Goal: Navigation & Orientation: Find specific page/section

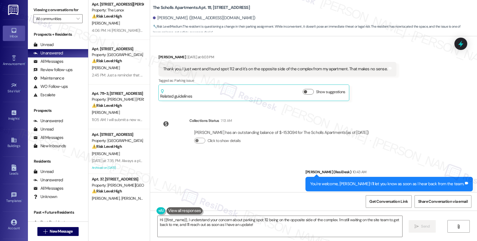
scroll to position [111, 0]
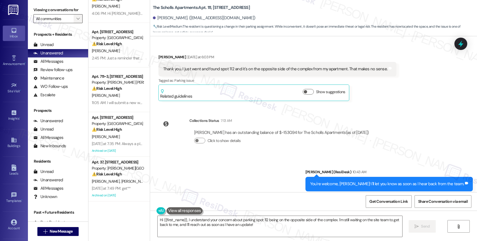
click at [76, 21] on icon "" at bounding box center [77, 18] width 3 height 4
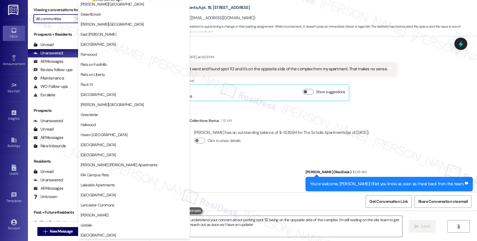
scroll to position [1030, 0]
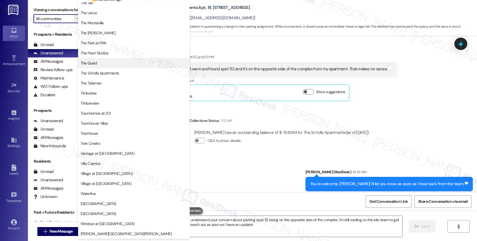
click at [106, 61] on span "The Quad" at bounding box center [134, 63] width 107 height 6
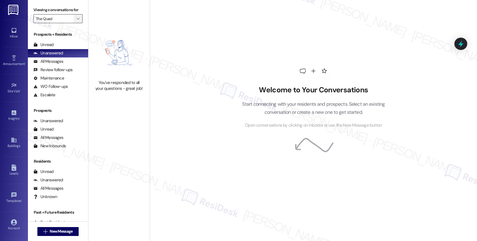
click at [76, 21] on icon "" at bounding box center [77, 18] width 3 height 4
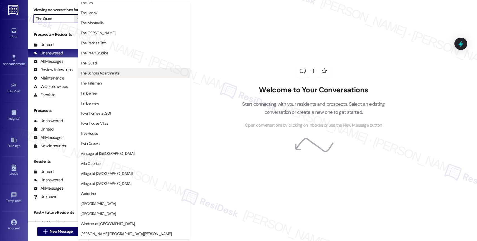
scroll to position [1016, 0]
click at [109, 75] on span "The Scholls Apartments" at bounding box center [100, 73] width 39 height 6
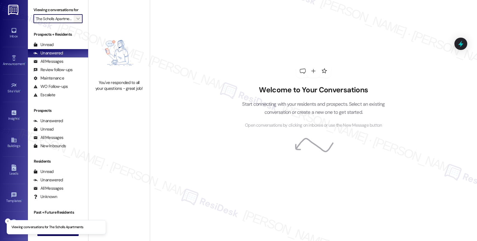
click at [75, 22] on span "" at bounding box center [77, 18] width 5 height 9
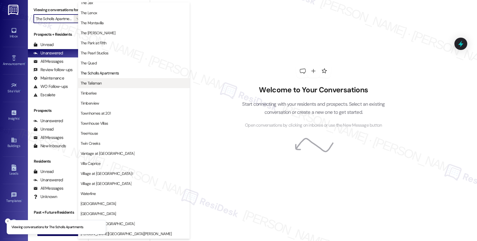
scroll to position [1001, 0]
click at [107, 81] on span "The Talisman" at bounding box center [134, 83] width 107 height 6
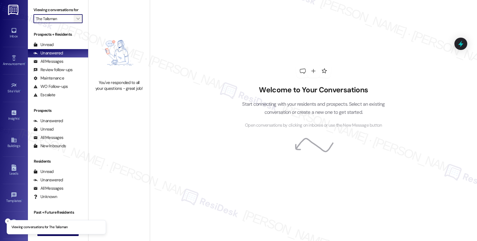
click at [76, 21] on icon "" at bounding box center [77, 18] width 3 height 4
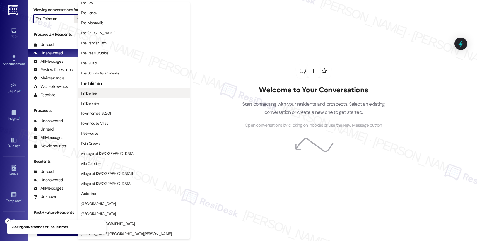
scroll to position [1019, 0]
click at [108, 91] on span "Timberlee" at bounding box center [134, 93] width 107 height 6
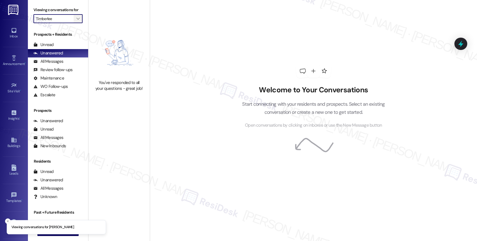
click at [75, 21] on span "" at bounding box center [77, 18] width 5 height 9
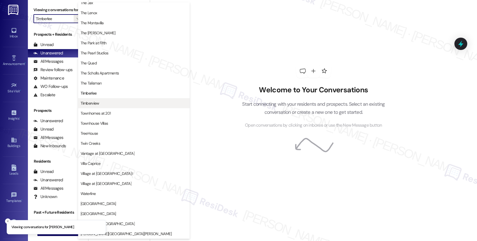
scroll to position [1019, 0]
click at [102, 101] on span "Timberview" at bounding box center [134, 104] width 107 height 6
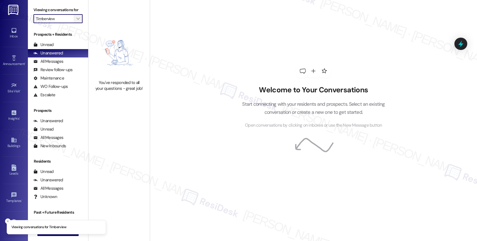
click at [76, 21] on icon "" at bounding box center [77, 18] width 3 height 4
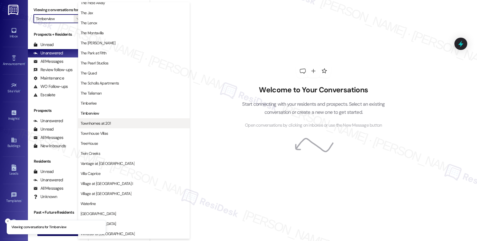
scroll to position [1003, 0]
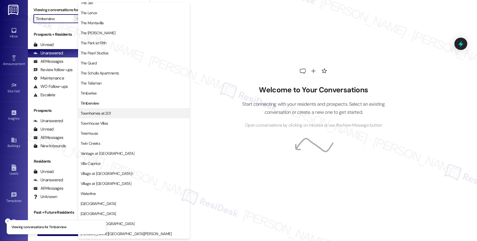
click at [104, 113] on span "Townhomes at 201" at bounding box center [96, 114] width 30 height 6
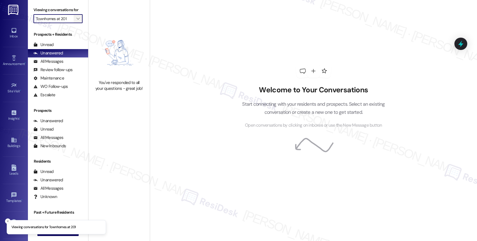
click at [76, 21] on icon "" at bounding box center [77, 18] width 3 height 4
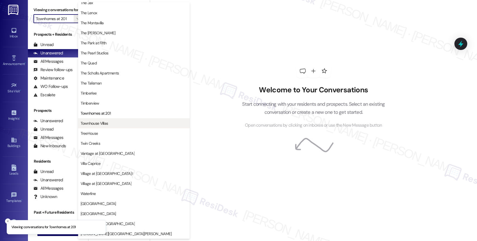
scroll to position [1003, 0]
click at [107, 124] on span "Townhouse Villas" at bounding box center [95, 124] width 28 height 6
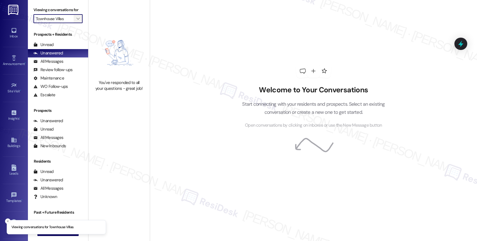
click at [76, 21] on icon "" at bounding box center [77, 18] width 3 height 4
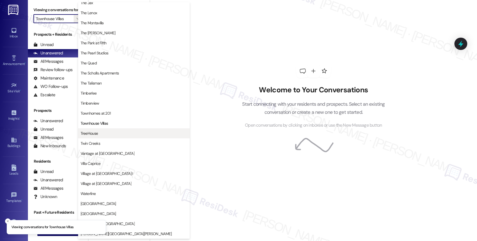
scroll to position [1003, 0]
click at [104, 132] on span "TreeHouse" at bounding box center [134, 134] width 107 height 6
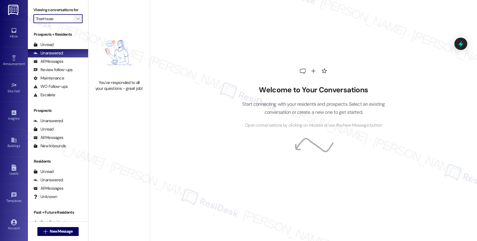
click at [76, 21] on icon "" at bounding box center [77, 18] width 3 height 4
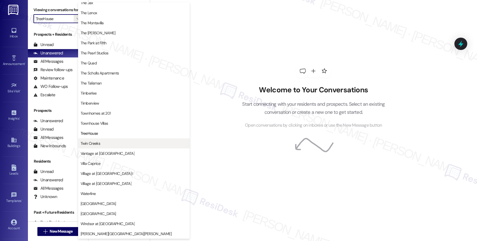
scroll to position [1019, 0]
click at [116, 144] on span "Twin Creeks" at bounding box center [134, 144] width 107 height 6
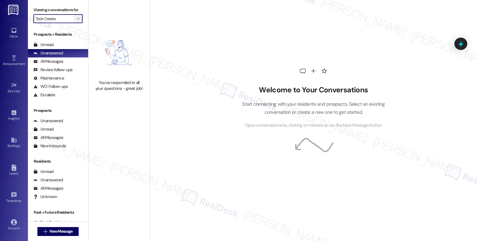
click at [76, 21] on icon "" at bounding box center [77, 18] width 3 height 4
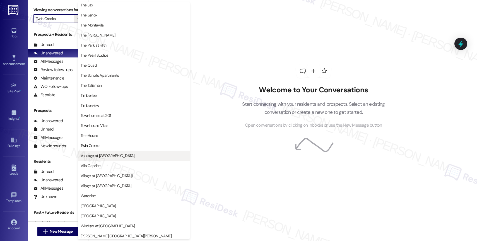
scroll to position [1008, 0]
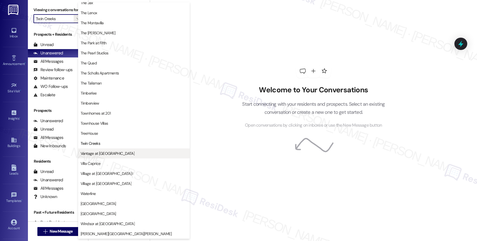
click at [109, 150] on button "Vantage at [GEOGRAPHIC_DATA]" at bounding box center [134, 154] width 112 height 10
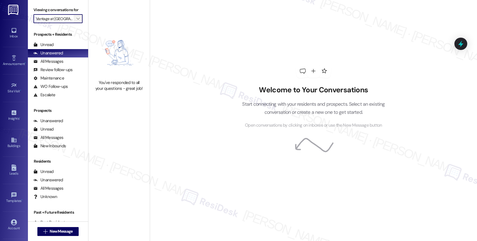
click at [76, 21] on icon "" at bounding box center [77, 18] width 3 height 4
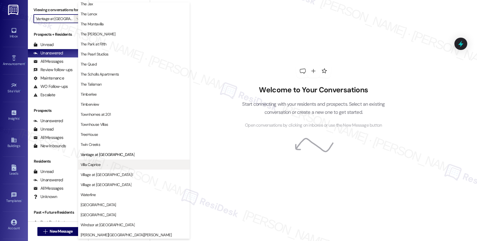
scroll to position [1004, 0]
click at [106, 166] on span "Villa Caprice" at bounding box center [134, 164] width 107 height 6
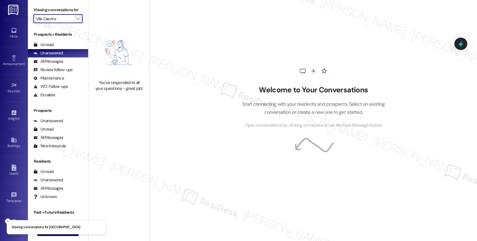
click at [75, 23] on span "" at bounding box center [77, 18] width 5 height 9
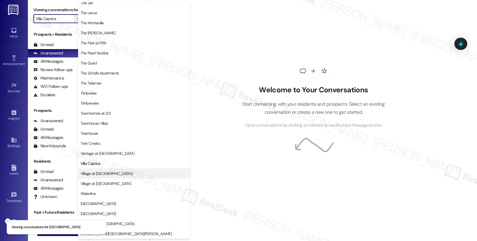
scroll to position [1018, 0]
click at [111, 171] on span "Village at [GEOGRAPHIC_DATA] I" at bounding box center [107, 174] width 52 height 6
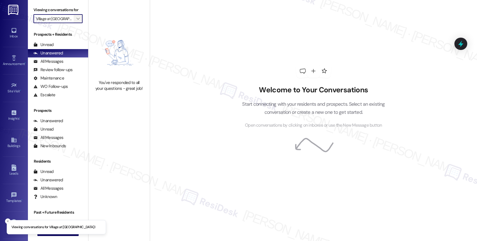
click at [76, 21] on icon "" at bounding box center [77, 18] width 3 height 4
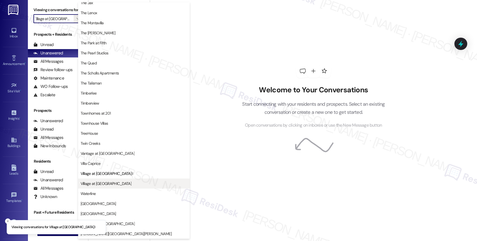
scroll to position [1005, 0]
click at [103, 180] on button "Village at [GEOGRAPHIC_DATA]" at bounding box center [134, 184] width 112 height 10
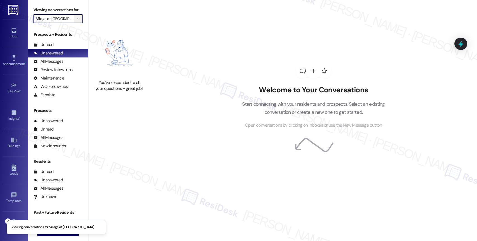
click at [76, 21] on icon "" at bounding box center [77, 18] width 3 height 4
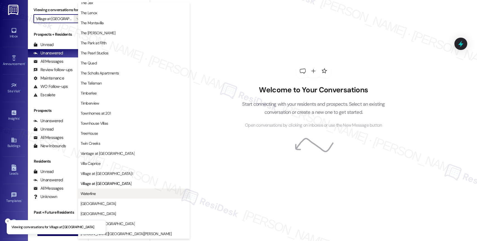
scroll to position [1003, 0]
click at [113, 197] on button "Waterline" at bounding box center [134, 194] width 112 height 10
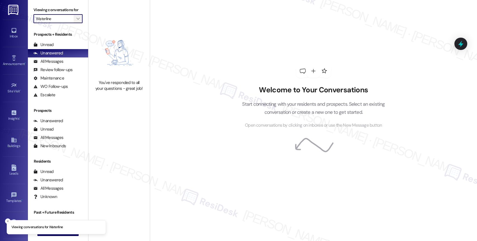
click at [76, 21] on icon "" at bounding box center [77, 18] width 3 height 4
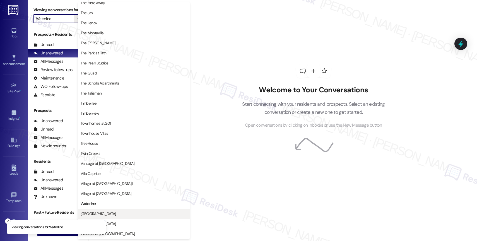
scroll to position [1003, 0]
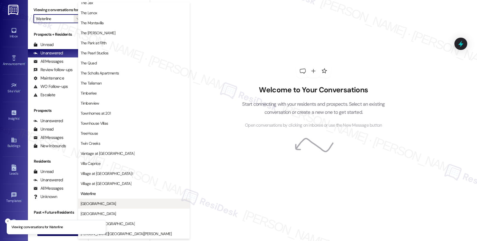
click at [108, 205] on span "[GEOGRAPHIC_DATA]" at bounding box center [134, 204] width 107 height 6
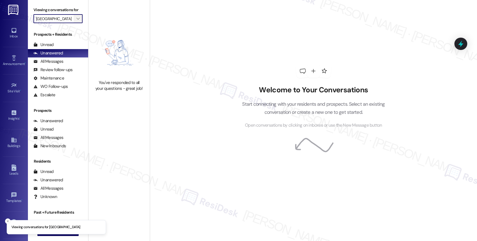
click at [75, 23] on span "" at bounding box center [77, 18] width 5 height 9
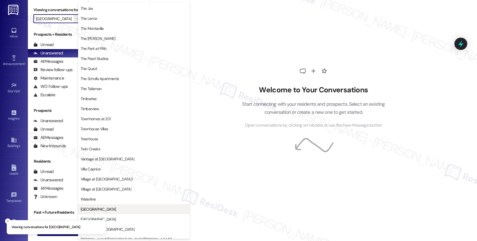
scroll to position [1005, 0]
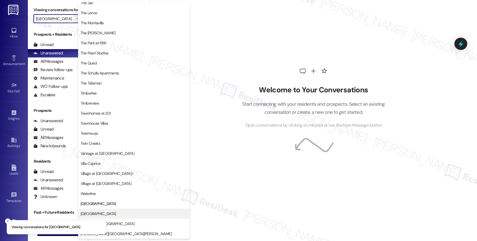
click at [111, 213] on span "[GEOGRAPHIC_DATA]" at bounding box center [134, 214] width 107 height 6
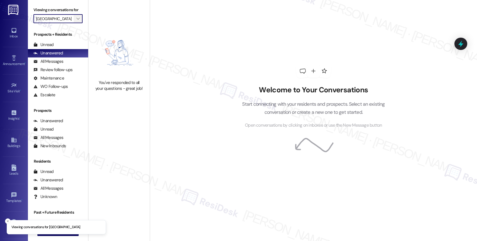
click at [76, 23] on button "" at bounding box center [78, 18] width 9 height 9
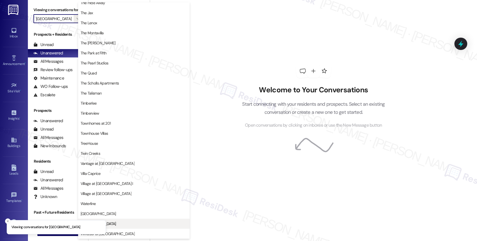
scroll to position [1003, 0]
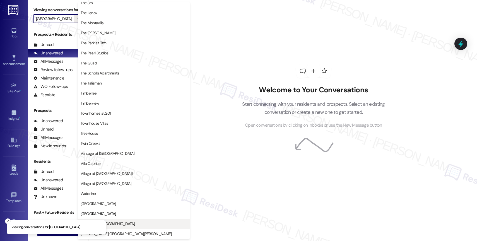
click at [129, 220] on button "Windsor at [GEOGRAPHIC_DATA]" at bounding box center [134, 224] width 112 height 10
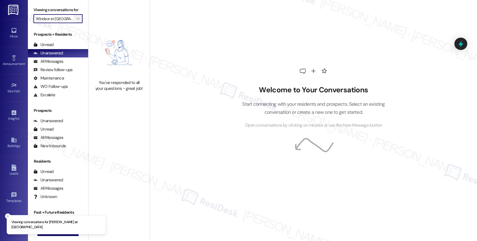
click at [76, 21] on icon "" at bounding box center [77, 18] width 3 height 4
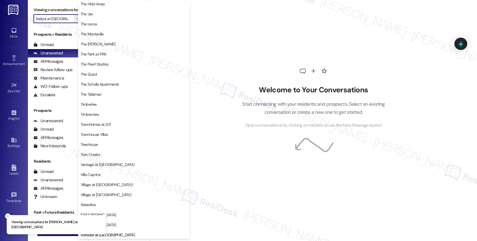
scroll to position [1001, 0]
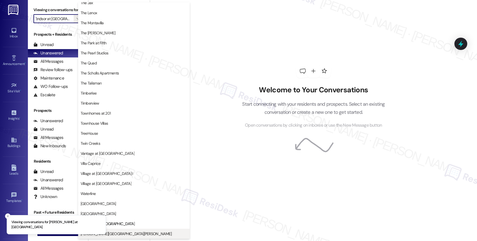
click at [128, 233] on span "[PERSON_NAME][GEOGRAPHIC_DATA][PERSON_NAME]" at bounding box center [134, 234] width 107 height 6
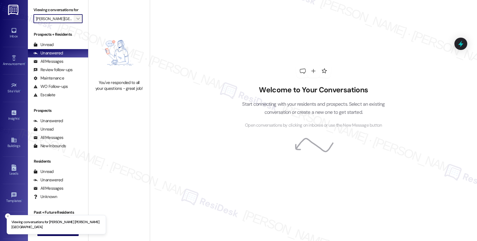
click at [75, 22] on span "" at bounding box center [77, 18] width 5 height 9
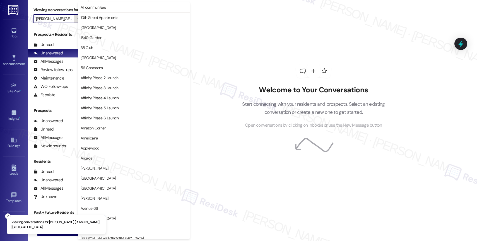
scroll to position [962, 0]
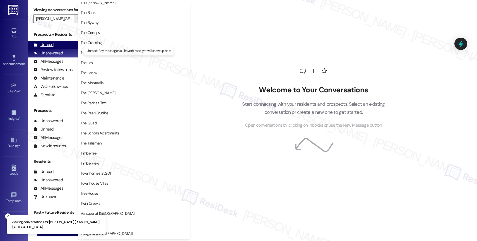
click at [59, 49] on div "Unread (0)" at bounding box center [58, 45] width 60 height 8
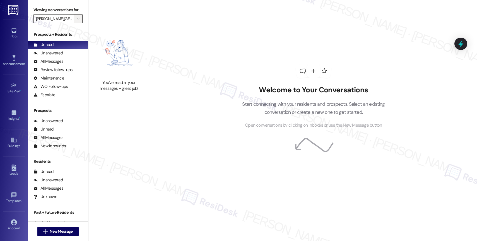
click at [76, 21] on span "" at bounding box center [77, 18] width 5 height 9
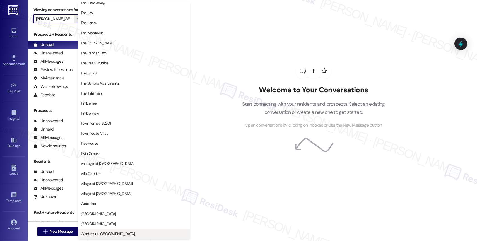
scroll to position [1003, 0]
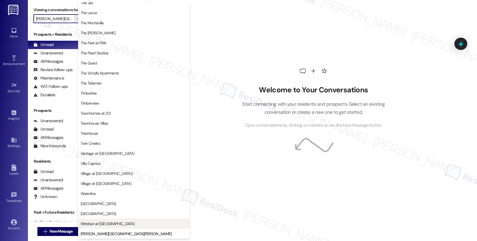
click at [113, 223] on span "Windsor at [GEOGRAPHIC_DATA]" at bounding box center [108, 224] width 54 height 6
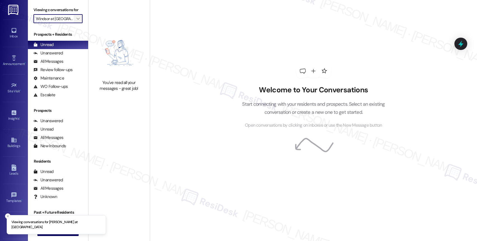
click at [75, 23] on span "" at bounding box center [77, 18] width 5 height 9
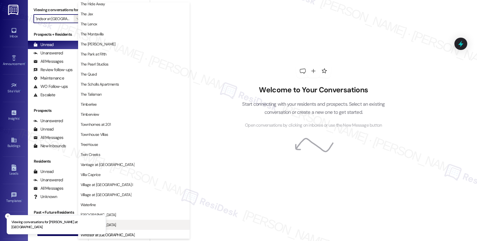
scroll to position [1001, 0]
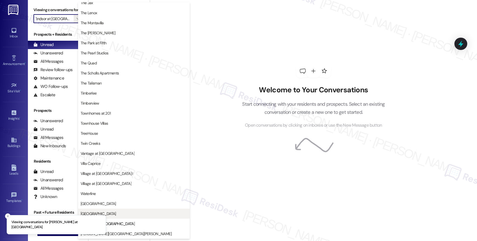
click at [107, 212] on span "[GEOGRAPHIC_DATA]" at bounding box center [98, 214] width 35 height 6
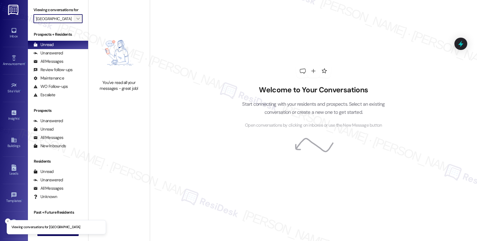
click at [75, 21] on span "" at bounding box center [77, 18] width 5 height 9
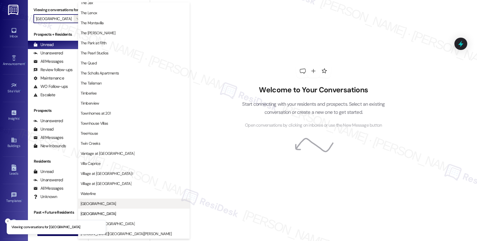
scroll to position [1016, 0]
click at [118, 204] on span "[GEOGRAPHIC_DATA]" at bounding box center [134, 204] width 107 height 6
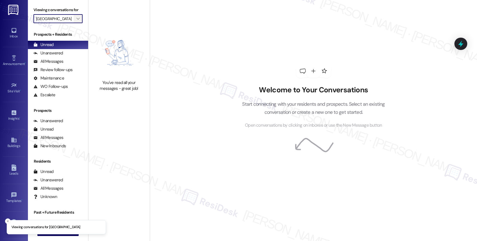
click at [76, 21] on icon "" at bounding box center [77, 18] width 3 height 4
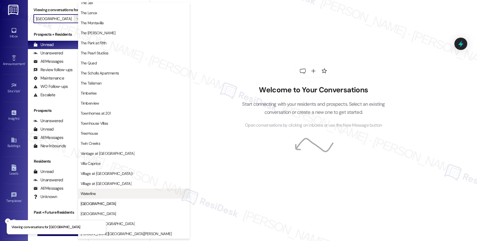
scroll to position [1000, 0]
click at [109, 192] on span "Waterline" at bounding box center [134, 194] width 107 height 6
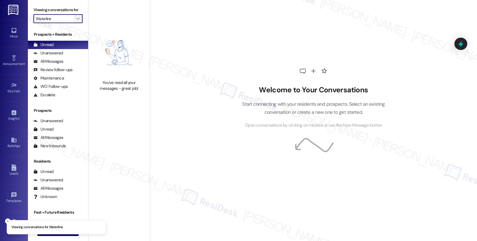
click at [75, 21] on span "" at bounding box center [77, 18] width 5 height 9
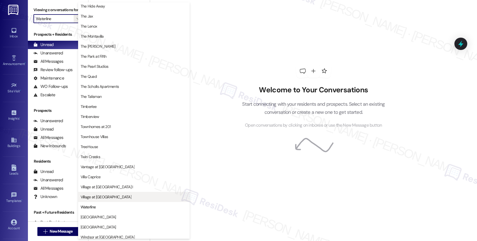
scroll to position [1018, 0]
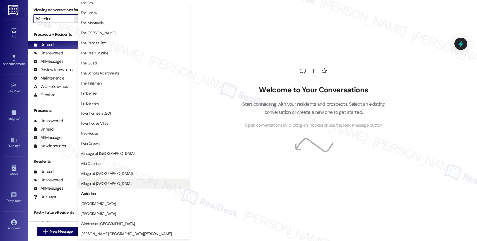
click at [100, 183] on span "Village at [GEOGRAPHIC_DATA]" at bounding box center [106, 184] width 51 height 6
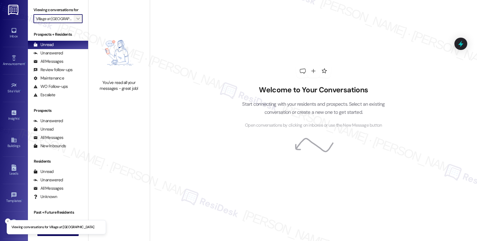
click at [76, 21] on icon "" at bounding box center [77, 18] width 3 height 4
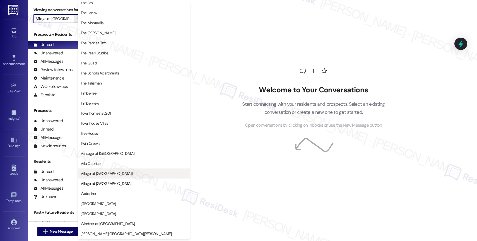
scroll to position [1015, 0]
click at [106, 171] on span "Village at [GEOGRAPHIC_DATA] I" at bounding box center [107, 174] width 52 height 6
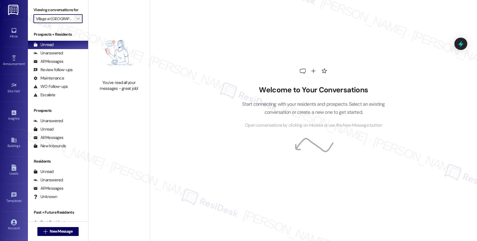
click at [75, 23] on span "" at bounding box center [77, 18] width 5 height 9
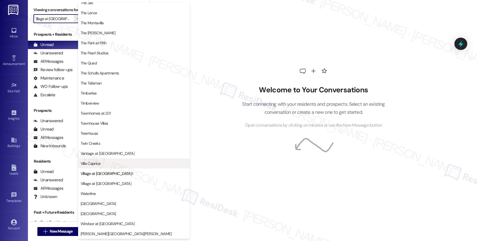
scroll to position [1017, 0]
click at [108, 162] on span "Villa Caprice" at bounding box center [134, 164] width 107 height 6
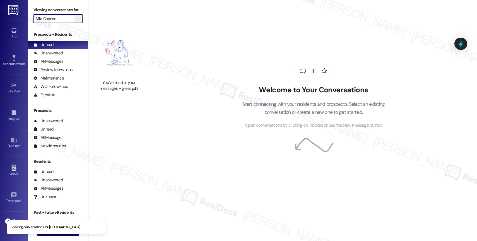
click at [76, 21] on icon "" at bounding box center [77, 18] width 3 height 4
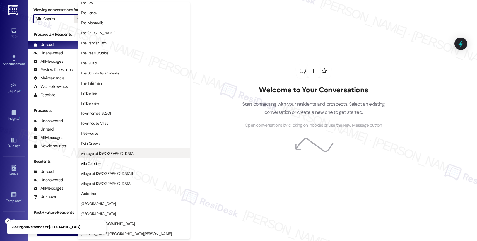
scroll to position [1005, 0]
click at [100, 151] on span "Vantage at [GEOGRAPHIC_DATA]" at bounding box center [108, 154] width 54 height 6
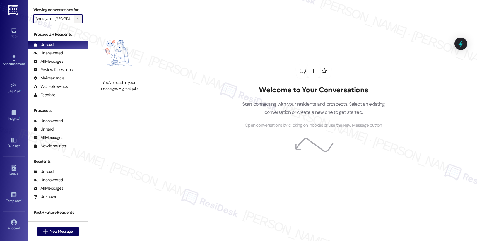
click at [76, 22] on span "" at bounding box center [77, 18] width 5 height 9
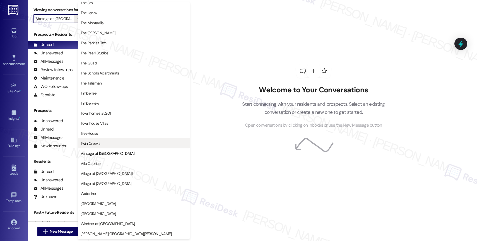
scroll to position [1014, 0]
click at [116, 142] on span "Twin Creeks" at bounding box center [134, 144] width 107 height 6
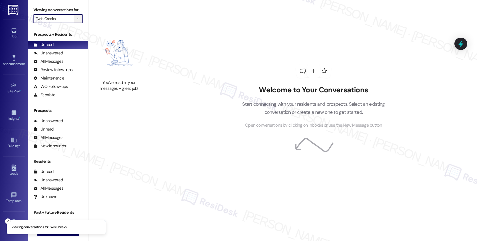
click at [76, 21] on icon "" at bounding box center [77, 18] width 3 height 4
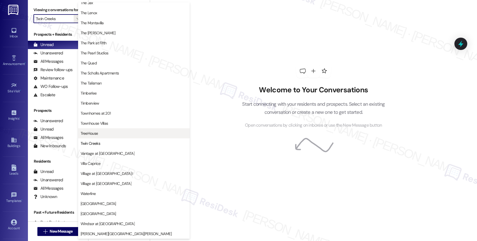
scroll to position [1017, 0]
click at [118, 131] on span "TreeHouse" at bounding box center [134, 134] width 107 height 6
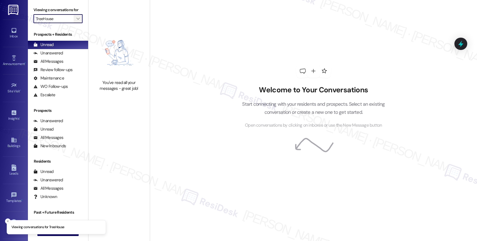
click at [76, 21] on icon "" at bounding box center [77, 18] width 3 height 4
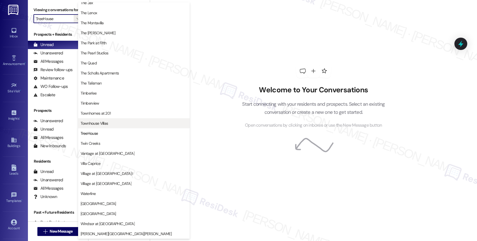
scroll to position [1015, 0]
click at [106, 123] on span "Townhouse Villas" at bounding box center [95, 124] width 28 height 6
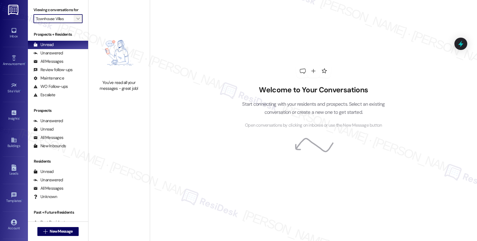
click at [76, 21] on icon "" at bounding box center [77, 18] width 3 height 4
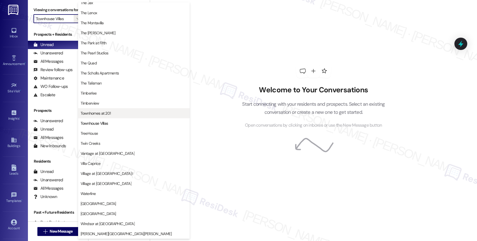
scroll to position [1015, 0]
click at [107, 111] on span "Townhomes at 201" at bounding box center [96, 114] width 30 height 6
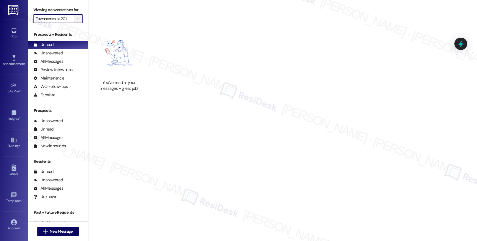
click at [76, 21] on icon "" at bounding box center [77, 18] width 3 height 4
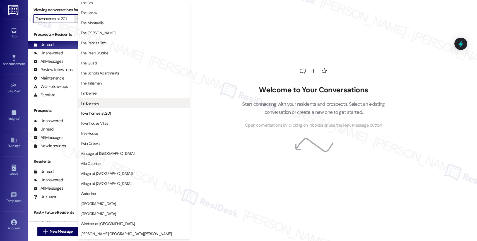
scroll to position [1018, 0]
click at [98, 101] on span "Timberview" at bounding box center [90, 104] width 19 height 6
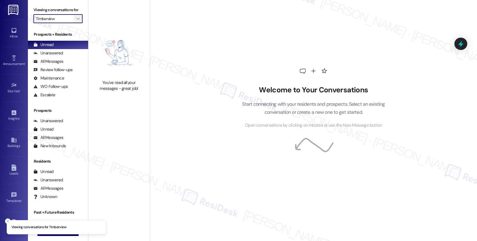
click at [76, 21] on icon "" at bounding box center [77, 18] width 3 height 4
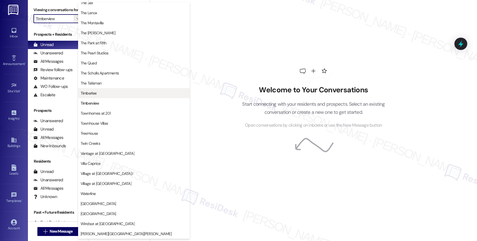
scroll to position [1019, 0]
click at [106, 91] on span "Timberlee" at bounding box center [134, 93] width 107 height 6
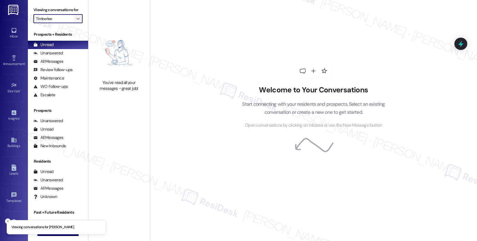
click at [75, 22] on span "" at bounding box center [77, 18] width 5 height 9
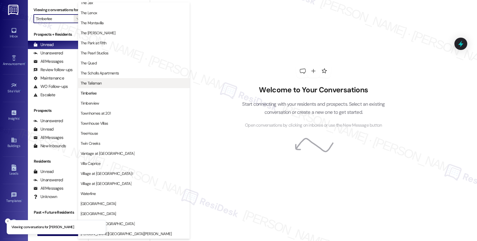
scroll to position [1016, 0]
click at [103, 82] on span "The Talisman" at bounding box center [134, 83] width 107 height 6
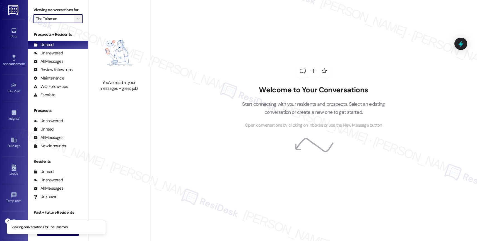
click at [76, 21] on icon "" at bounding box center [77, 18] width 3 height 4
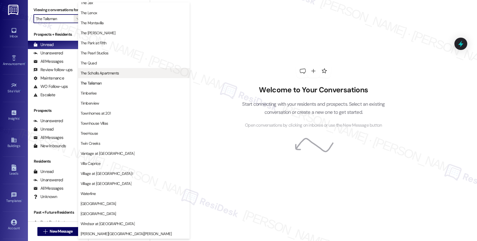
scroll to position [1015, 0]
click at [98, 74] on span "The Scholls Apartments" at bounding box center [100, 73] width 39 height 6
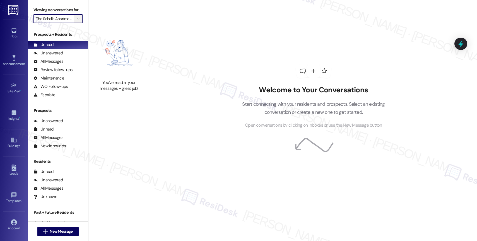
click at [76, 21] on icon "" at bounding box center [77, 18] width 3 height 4
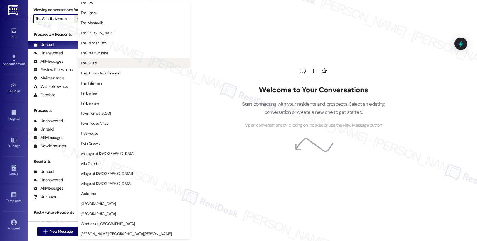
scroll to position [1016, 0]
click at [117, 64] on span "The Quad" at bounding box center [134, 63] width 107 height 6
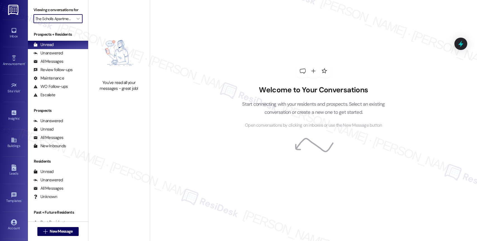
type input "The Quad"
